Goal: Information Seeking & Learning: Learn about a topic

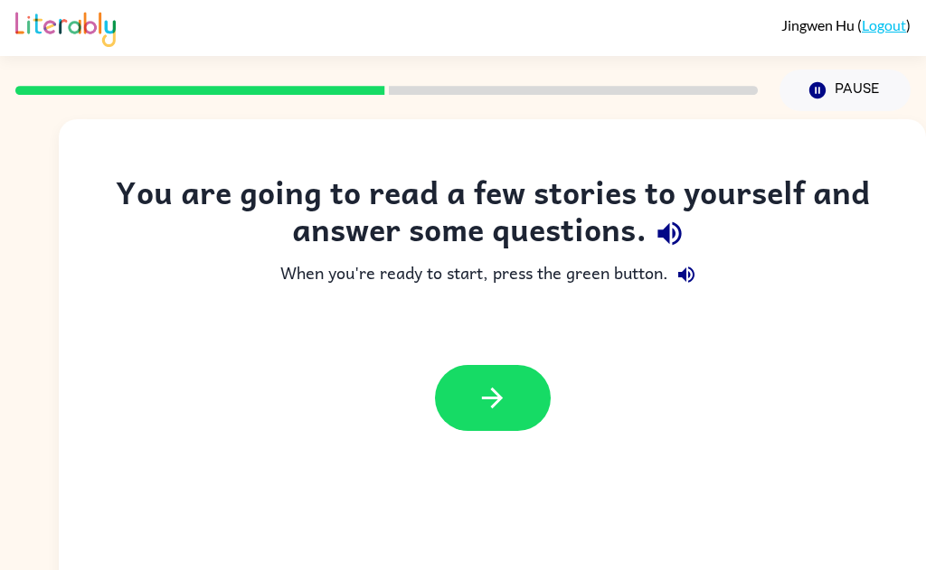
click at [491, 401] on icon "button" at bounding box center [492, 398] width 32 height 32
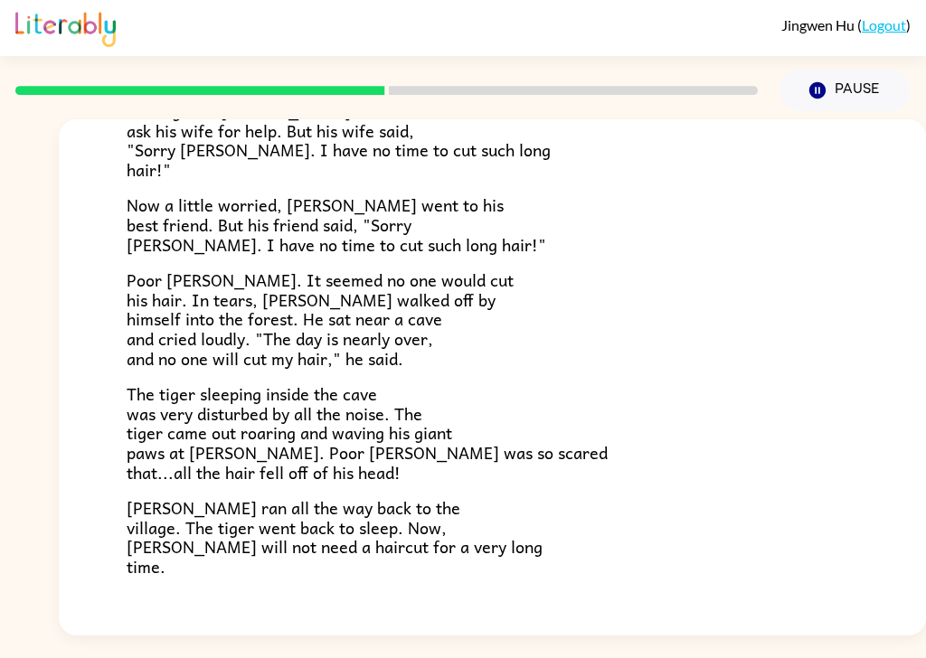
scroll to position [299, 0]
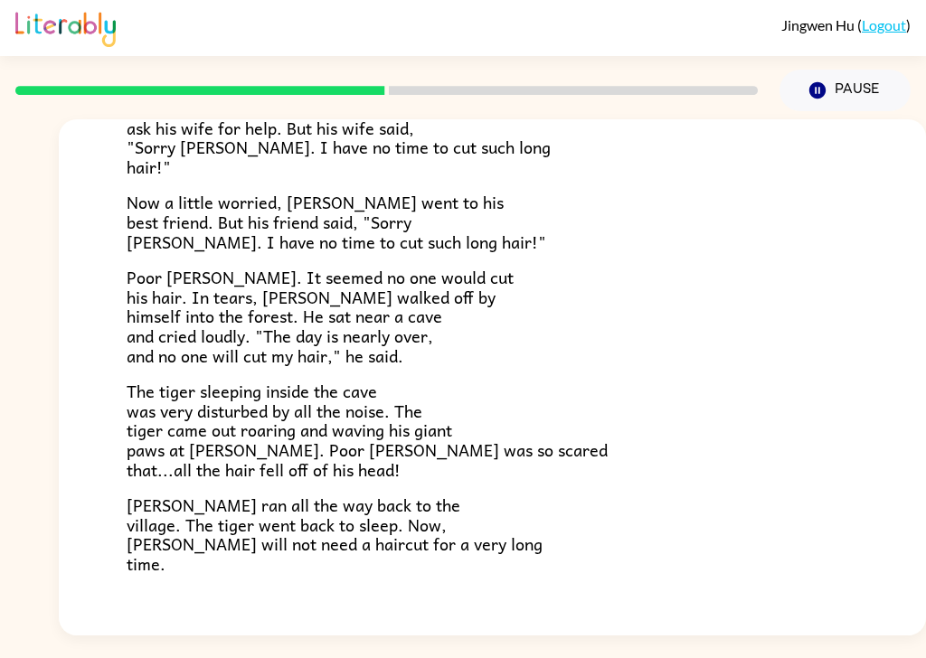
click at [125, 502] on div "The Haircut [DATE], [PERSON_NAME] was going to get a haircut. [PERSON_NAME] lef…" at bounding box center [492, 238] width 867 height 837
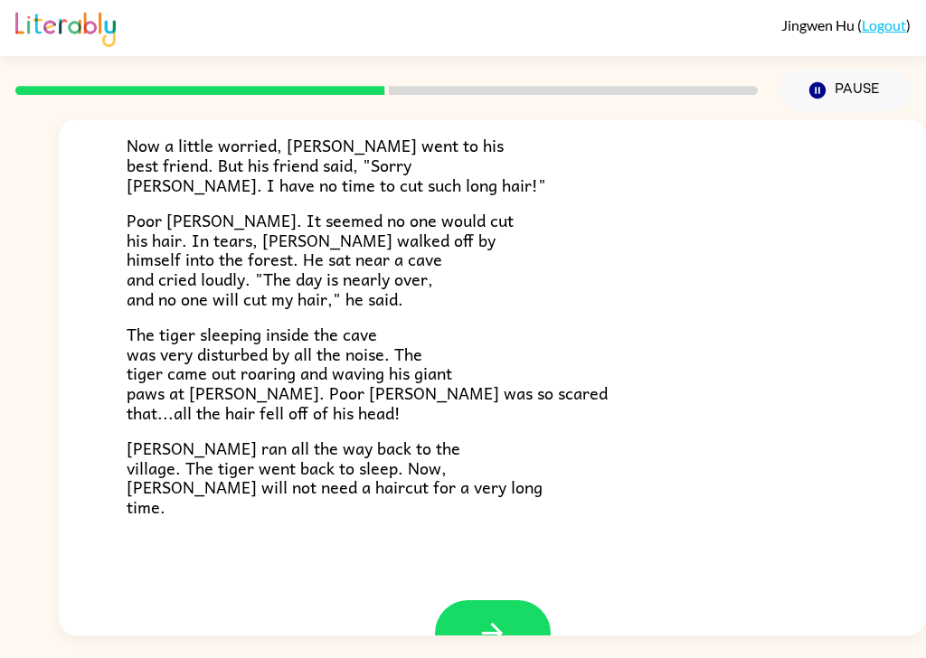
scroll to position [406, 0]
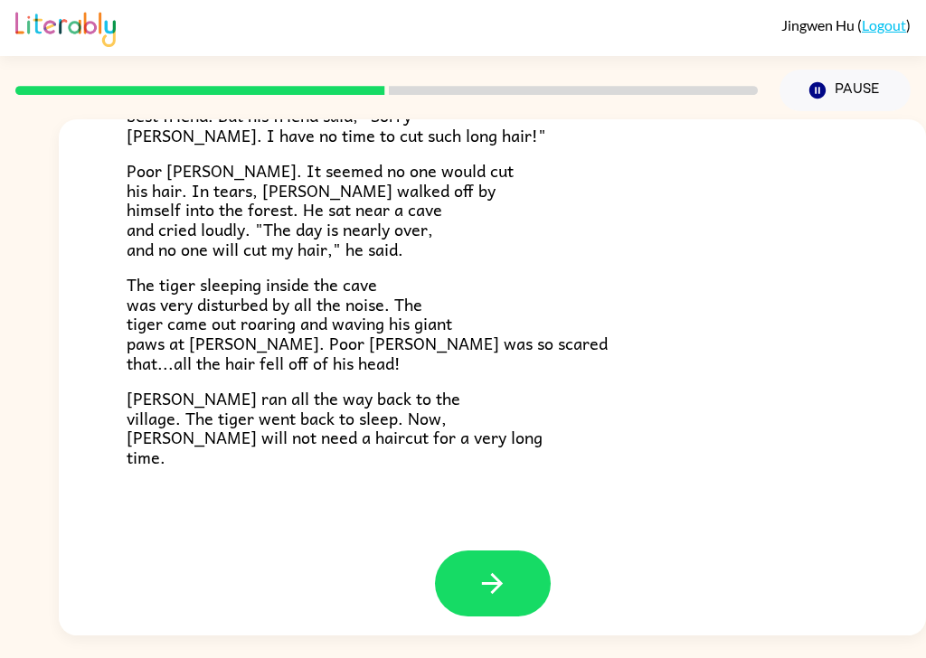
click at [514, 570] on button "button" at bounding box center [493, 584] width 116 height 66
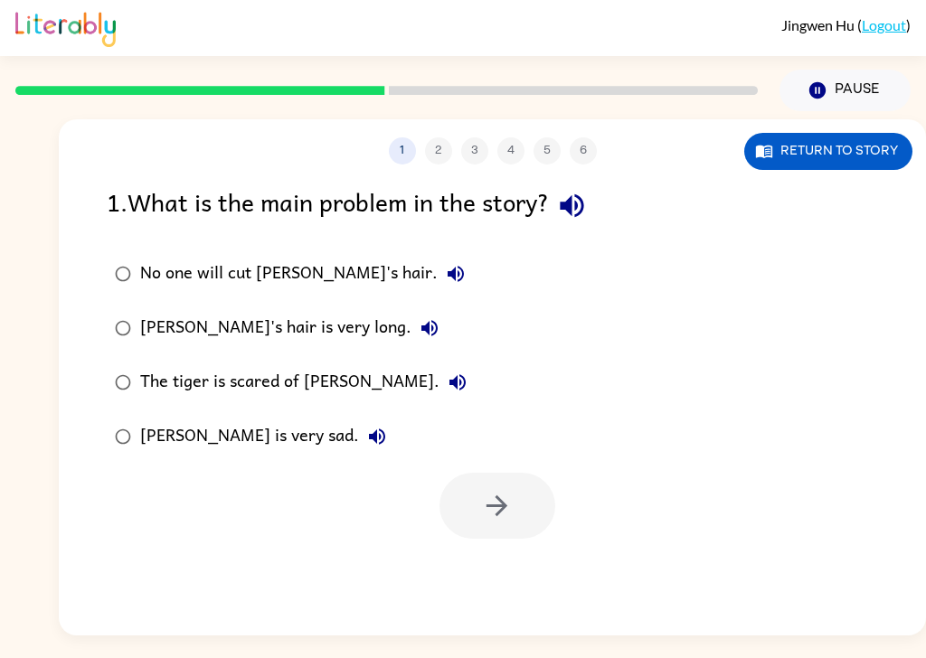
scroll to position [0, 0]
click at [497, 551] on div "1 2 3 4 5 6 Return to story 1 . What is the main problem in the story? No one w…" at bounding box center [492, 377] width 867 height 516
click at [448, 266] on icon "button" at bounding box center [456, 274] width 16 height 16
click at [411, 310] on button "[PERSON_NAME]'s hair is very long." at bounding box center [429, 328] width 36 height 36
click at [447, 372] on icon "button" at bounding box center [458, 383] width 22 height 22
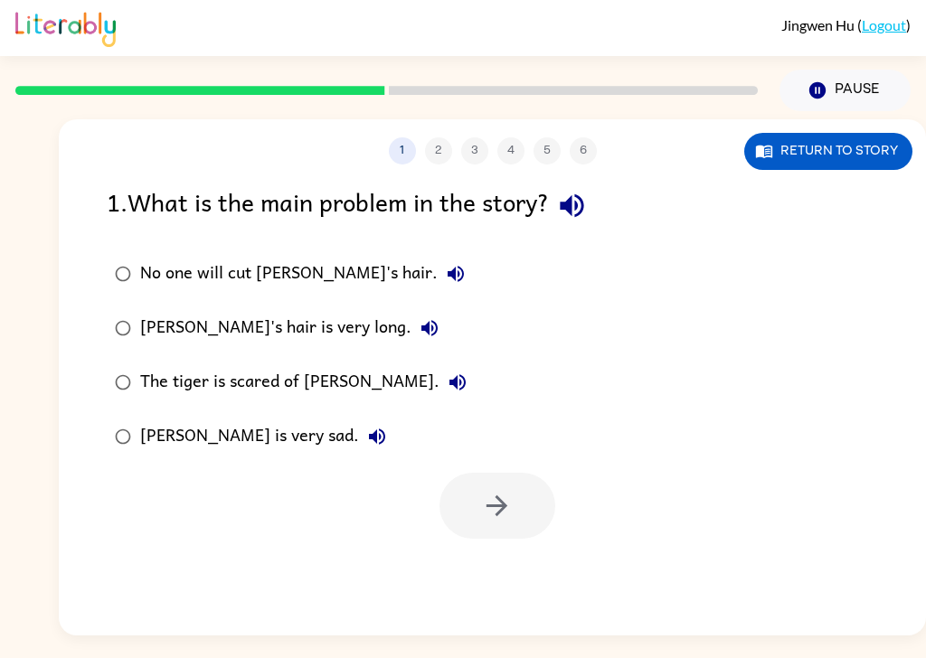
click at [359, 419] on button "[PERSON_NAME] is very sad." at bounding box center [377, 437] width 36 height 36
click at [573, 194] on icon "button" at bounding box center [572, 206] width 24 height 24
click at [438, 256] on button "No one will cut [PERSON_NAME]'s hair." at bounding box center [456, 274] width 36 height 36
click at [448, 266] on icon "button" at bounding box center [456, 274] width 16 height 16
click at [445, 263] on icon "button" at bounding box center [456, 274] width 22 height 22
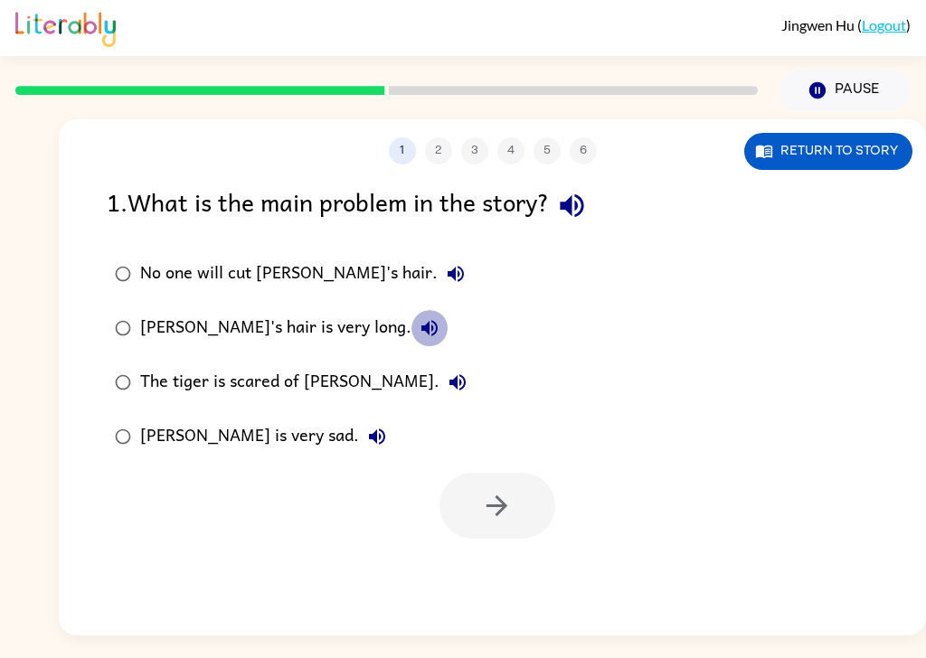
click at [419, 317] on icon "button" at bounding box center [430, 328] width 22 height 22
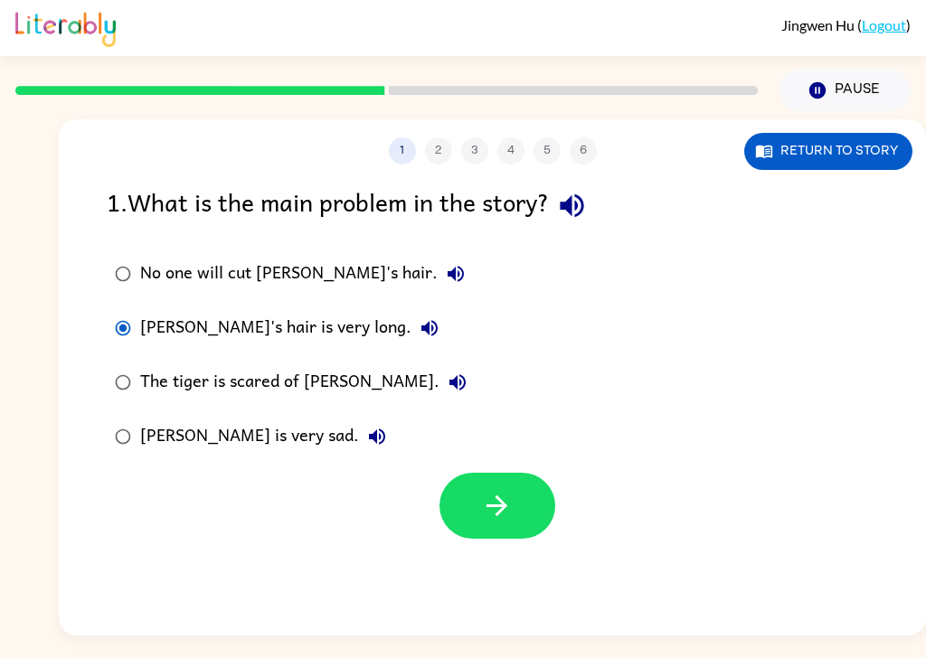
click at [525, 473] on button "button" at bounding box center [497, 506] width 116 height 66
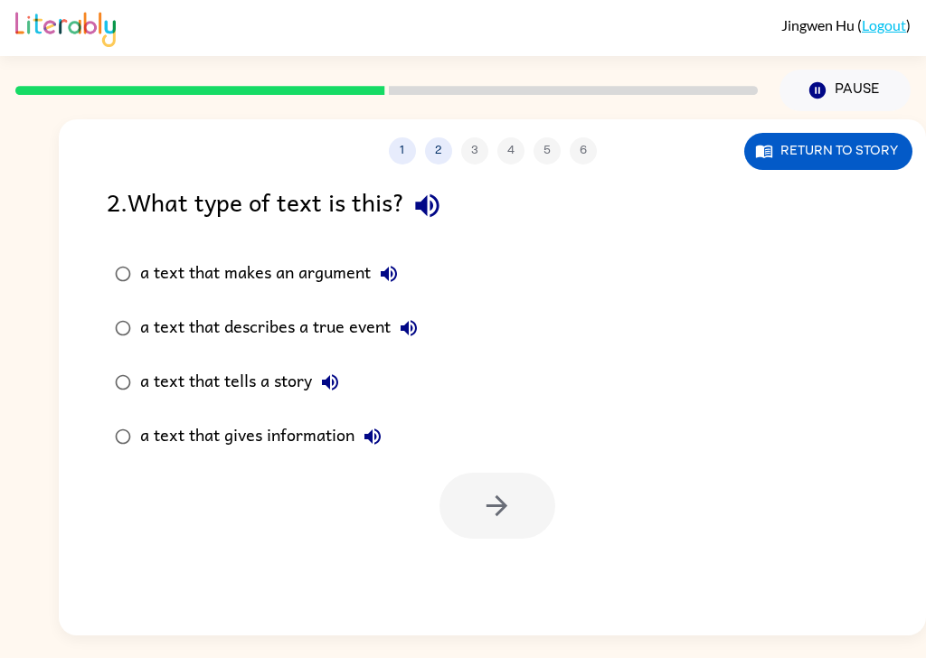
click at [399, 256] on button "a text that makes an argument" at bounding box center [389, 274] width 36 height 36
click at [427, 190] on icon "button" at bounding box center [427, 206] width 32 height 32
click at [421, 310] on button "a text that describes a true event" at bounding box center [409, 328] width 36 height 36
click at [332, 372] on icon "button" at bounding box center [330, 383] width 22 height 22
click at [391, 419] on div "a text that gives information" at bounding box center [265, 437] width 250 height 36
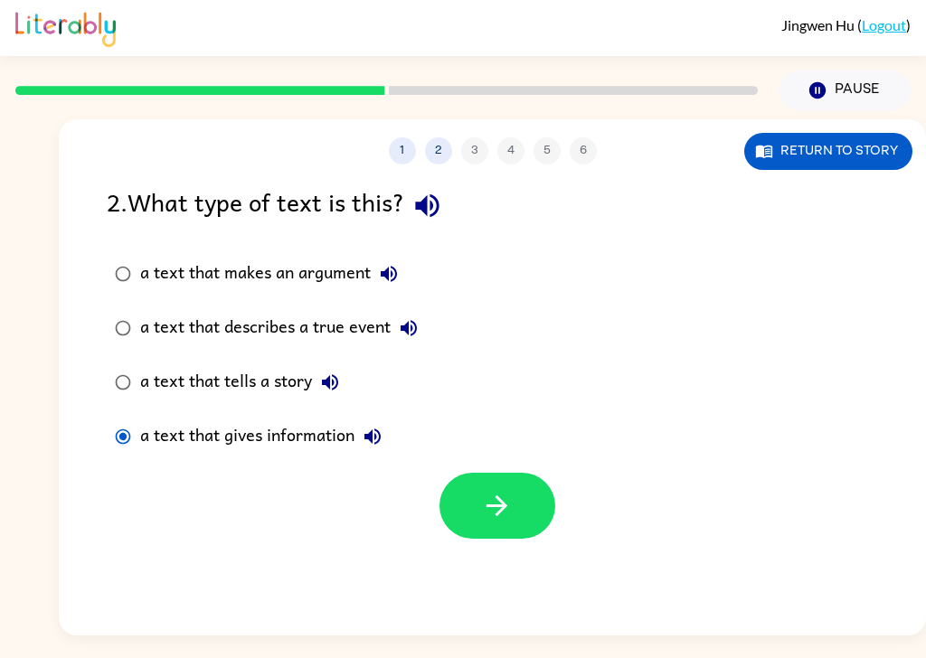
click at [380, 429] on icon "button" at bounding box center [372, 437] width 16 height 16
click at [513, 473] on button "button" at bounding box center [497, 506] width 116 height 66
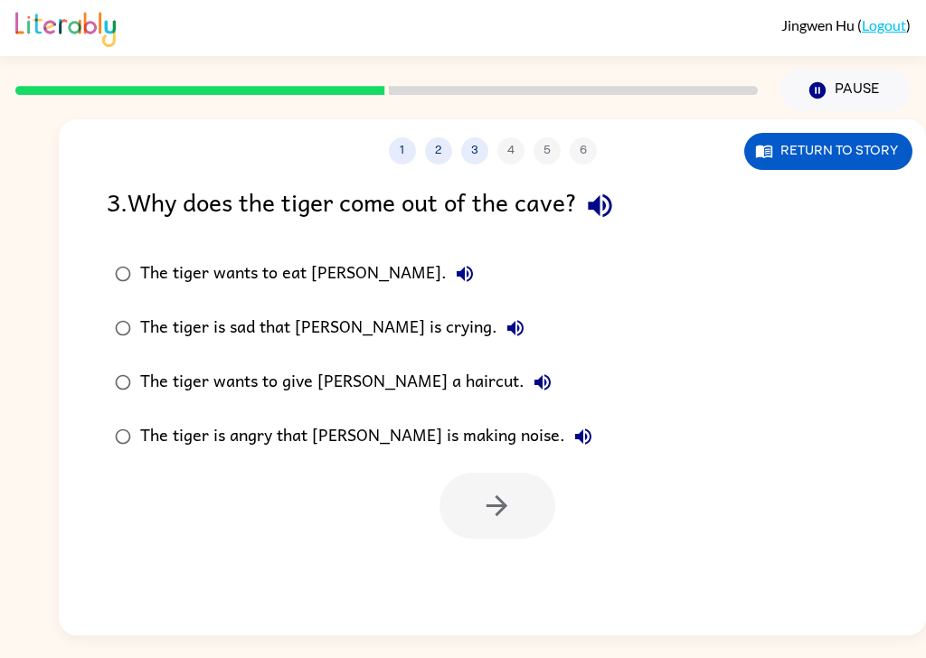
click at [454, 263] on icon "button" at bounding box center [465, 274] width 22 height 22
click at [504, 317] on icon "button" at bounding box center [515, 328] width 22 height 22
click at [532, 372] on icon "button" at bounding box center [543, 383] width 22 height 22
click at [572, 426] on icon "button" at bounding box center [583, 437] width 22 height 22
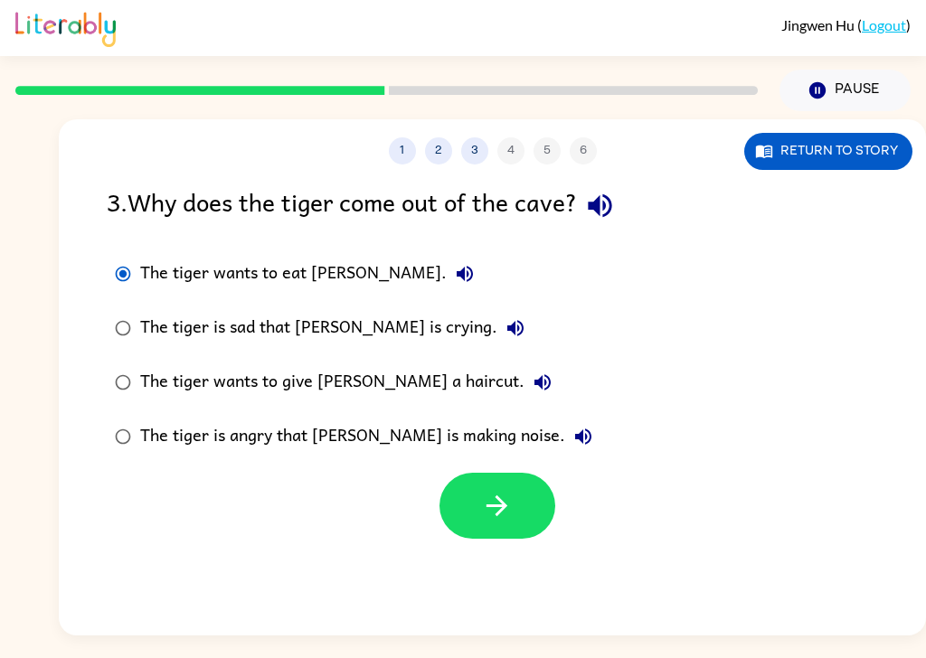
click at [505, 490] on icon "button" at bounding box center [497, 506] width 32 height 32
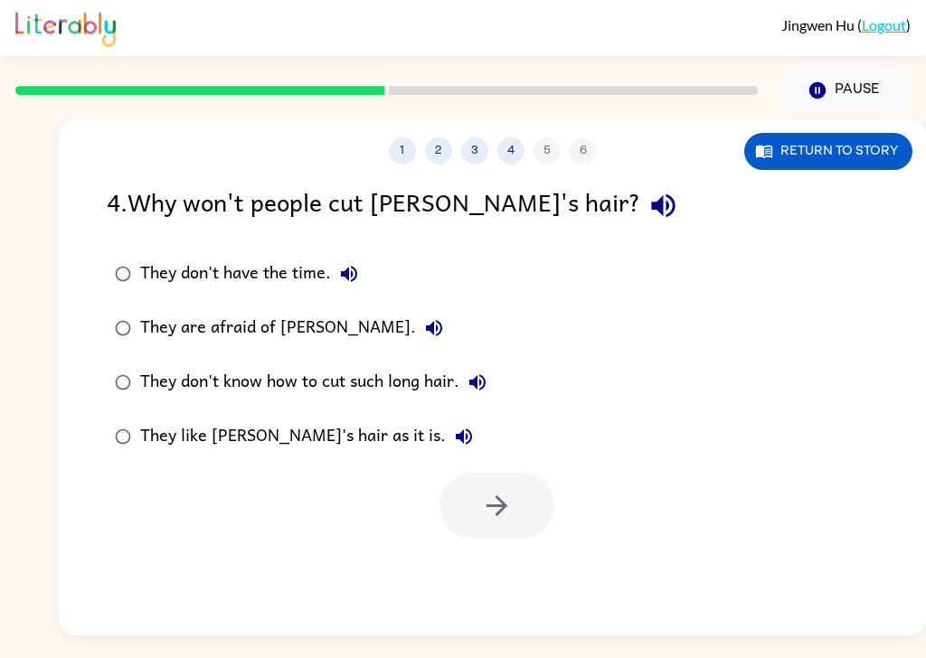
click at [354, 263] on icon "button" at bounding box center [349, 274] width 22 height 22
click at [426, 320] on icon "button" at bounding box center [434, 328] width 16 height 16
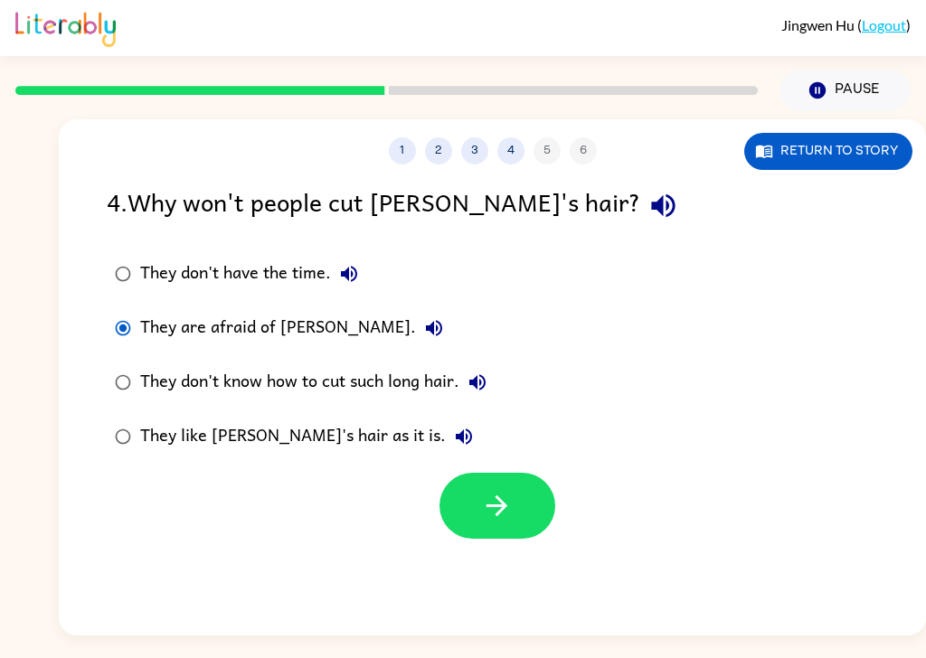
click at [498, 495] on icon "button" at bounding box center [496, 505] width 21 height 21
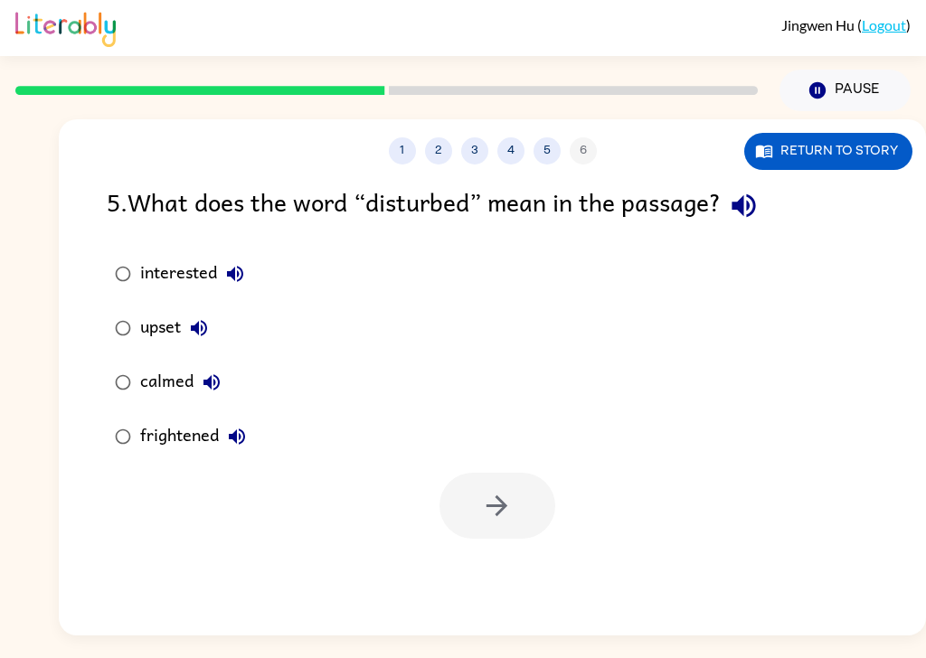
click at [243, 263] on icon "button" at bounding box center [235, 274] width 22 height 22
click at [199, 320] on icon "button" at bounding box center [199, 328] width 16 height 16
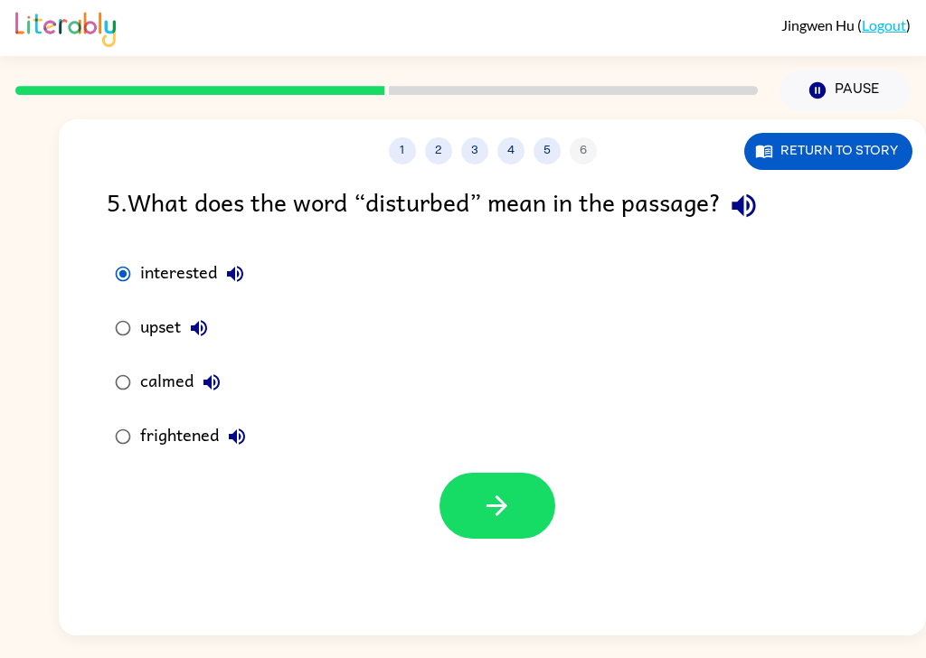
click at [517, 486] on button "button" at bounding box center [497, 506] width 116 height 66
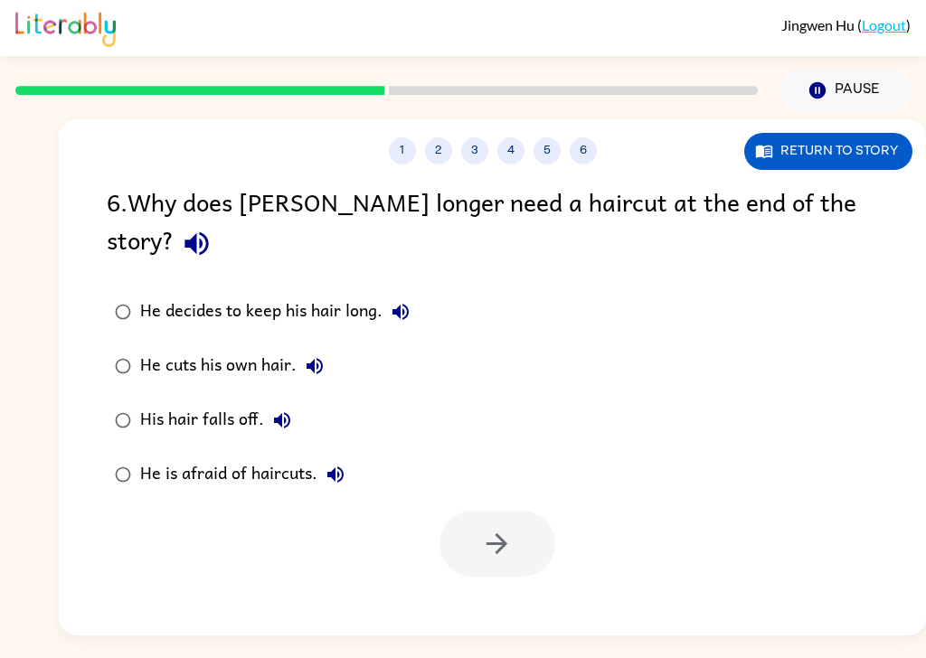
click at [396, 304] on icon "button" at bounding box center [400, 312] width 16 height 16
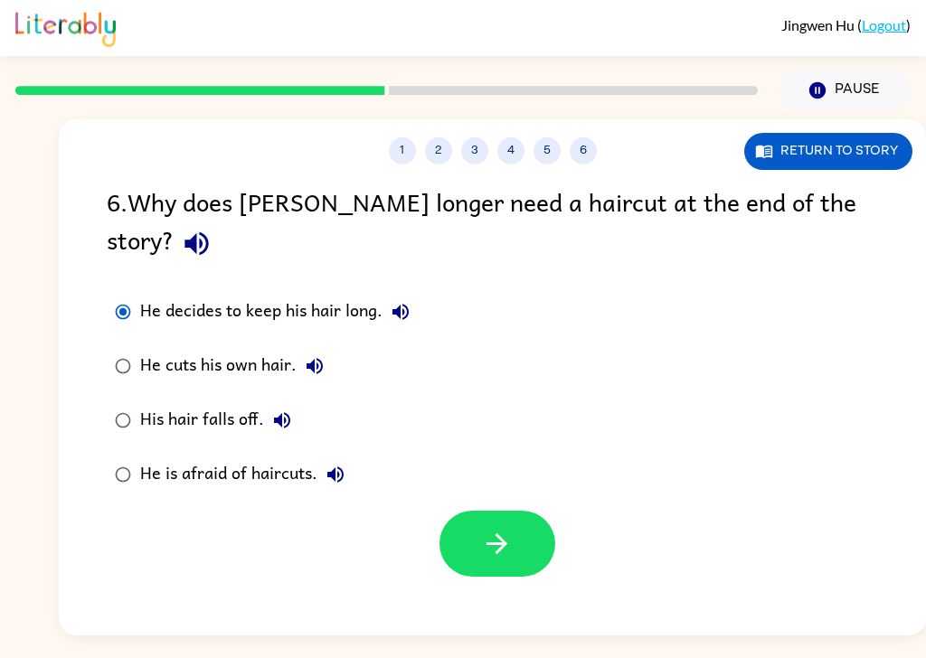
click at [516, 511] on button "button" at bounding box center [497, 544] width 116 height 66
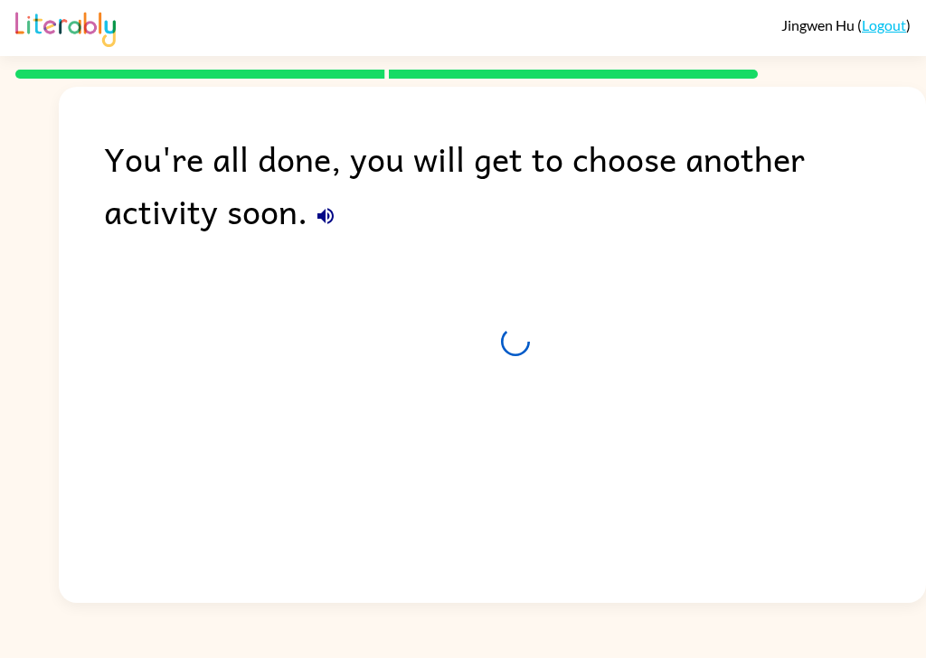
click at [499, 484] on div "You're all done, you will get to choose another activity soon." at bounding box center [492, 340] width 867 height 507
